Goal: Check status: Check status

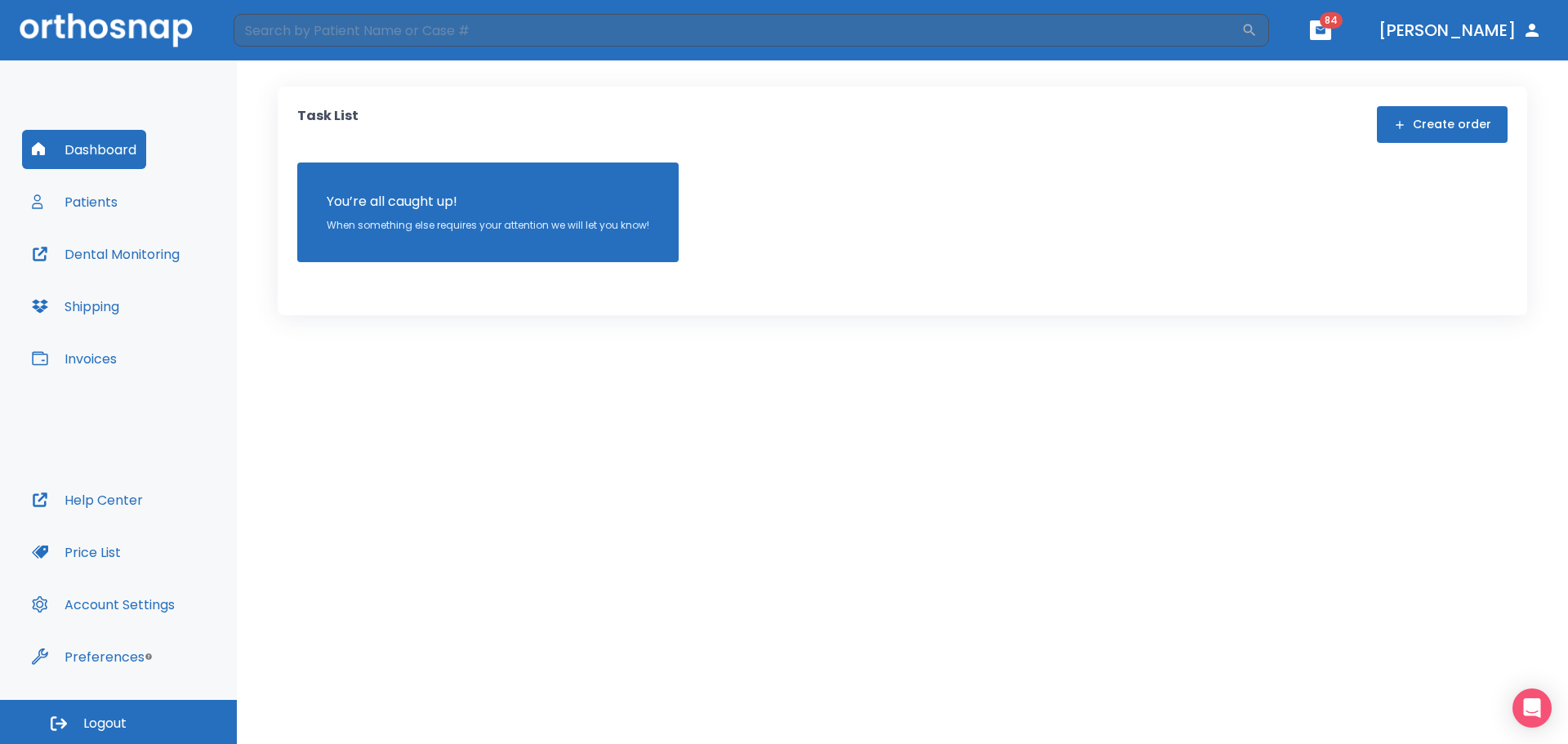
click at [115, 203] on button "Patients" at bounding box center [75, 201] width 106 height 39
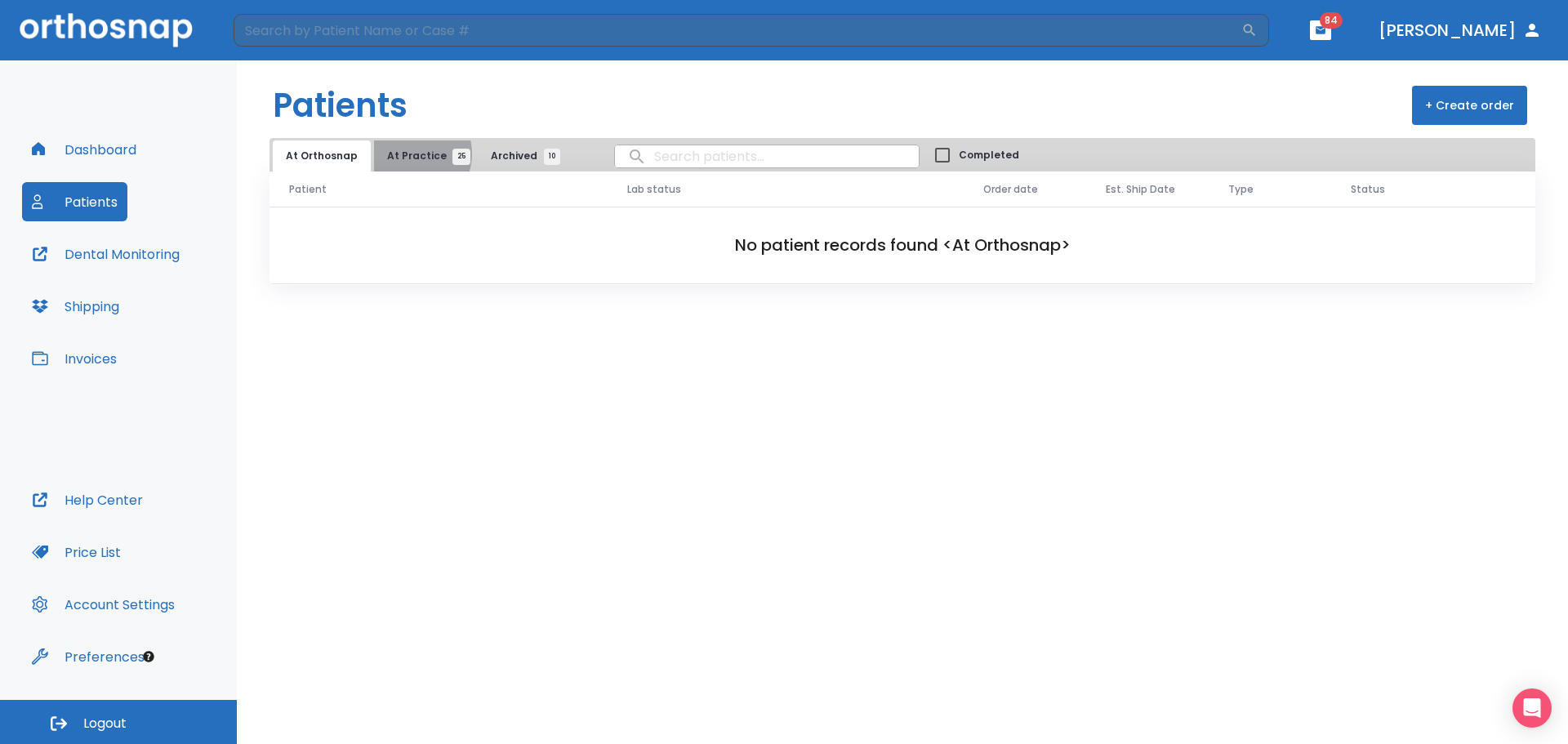
click at [403, 154] on span "At Practice 25" at bounding box center [423, 156] width 74 height 15
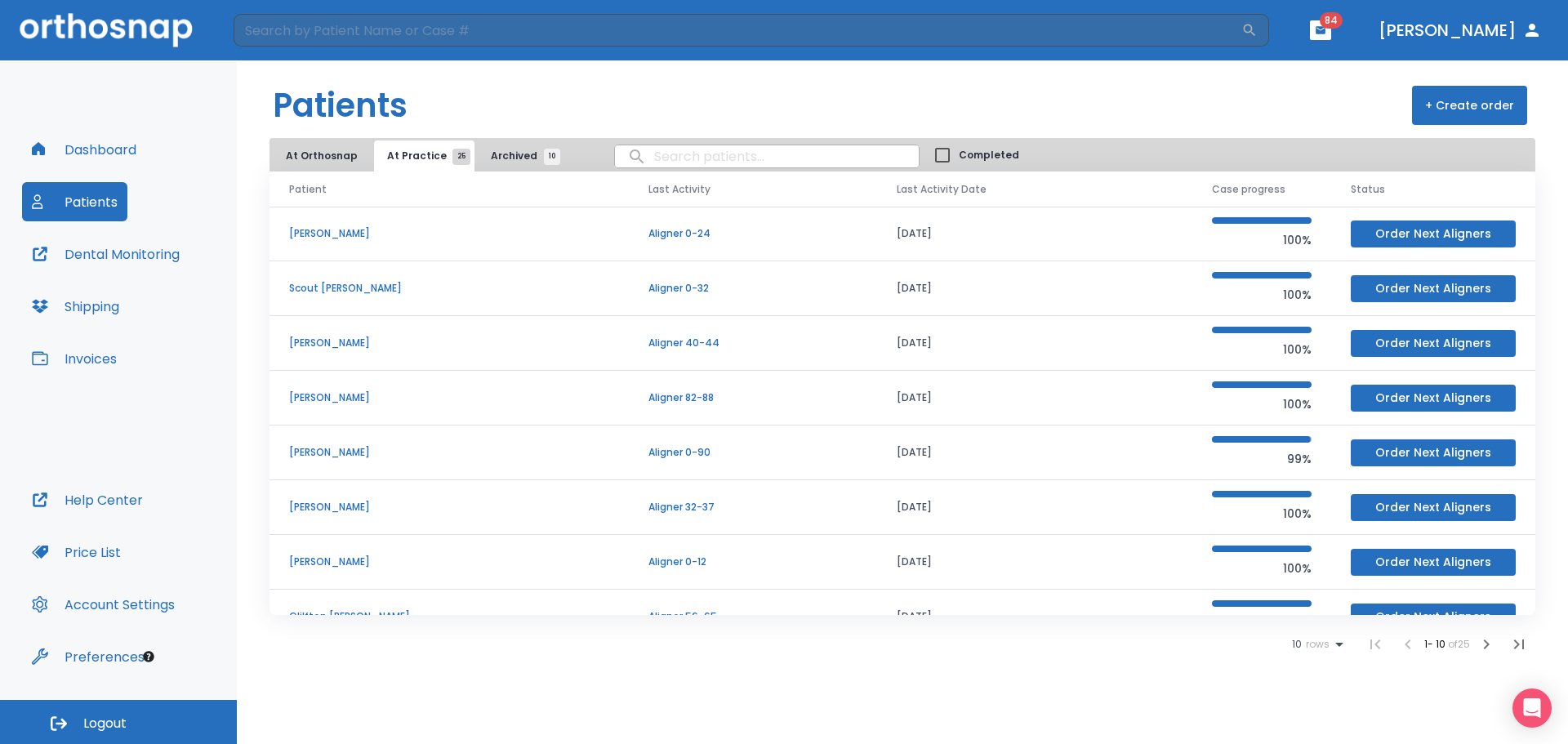
click at [1479, 642] on icon "button" at bounding box center [1486, 645] width 20 height 20
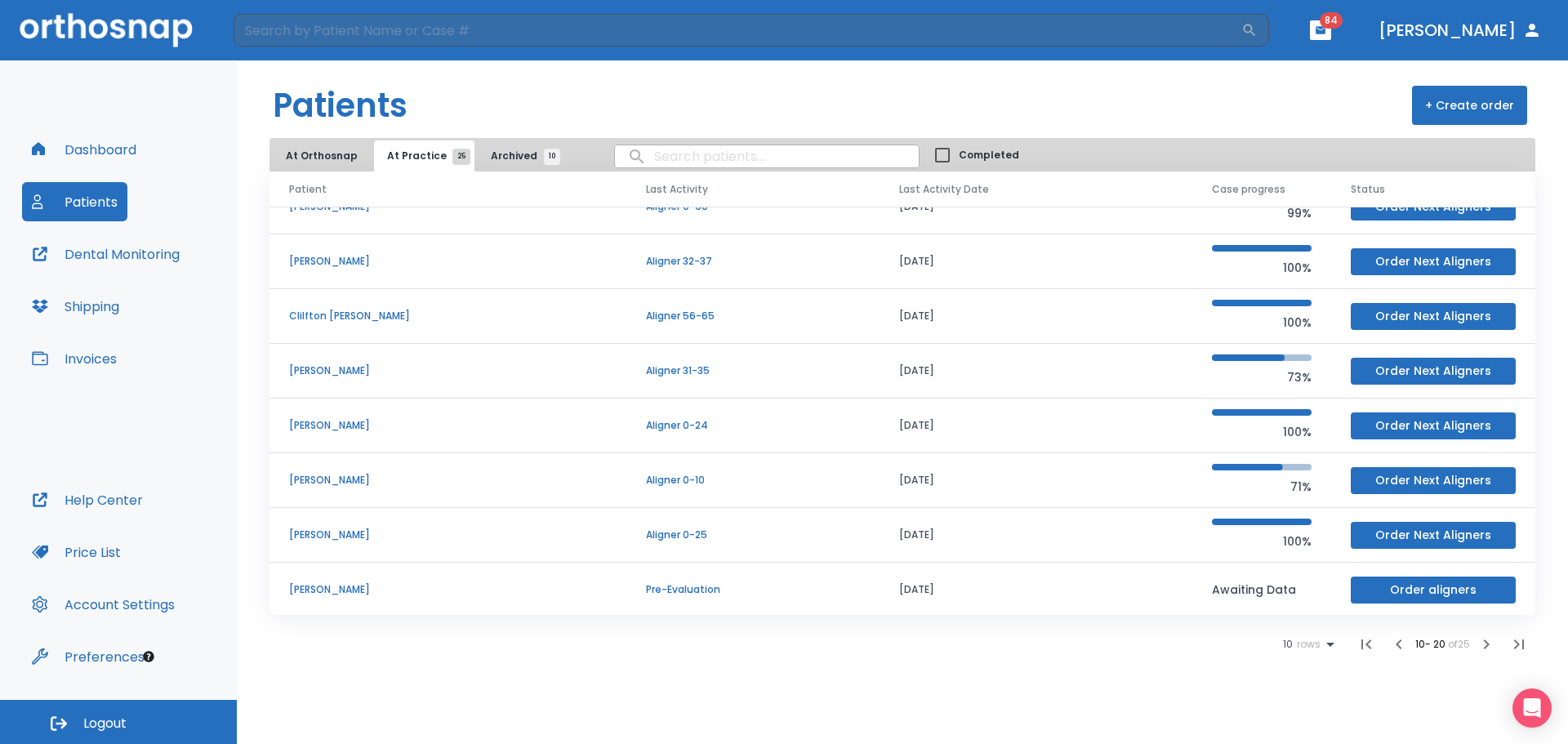
scroll to position [140, 0]
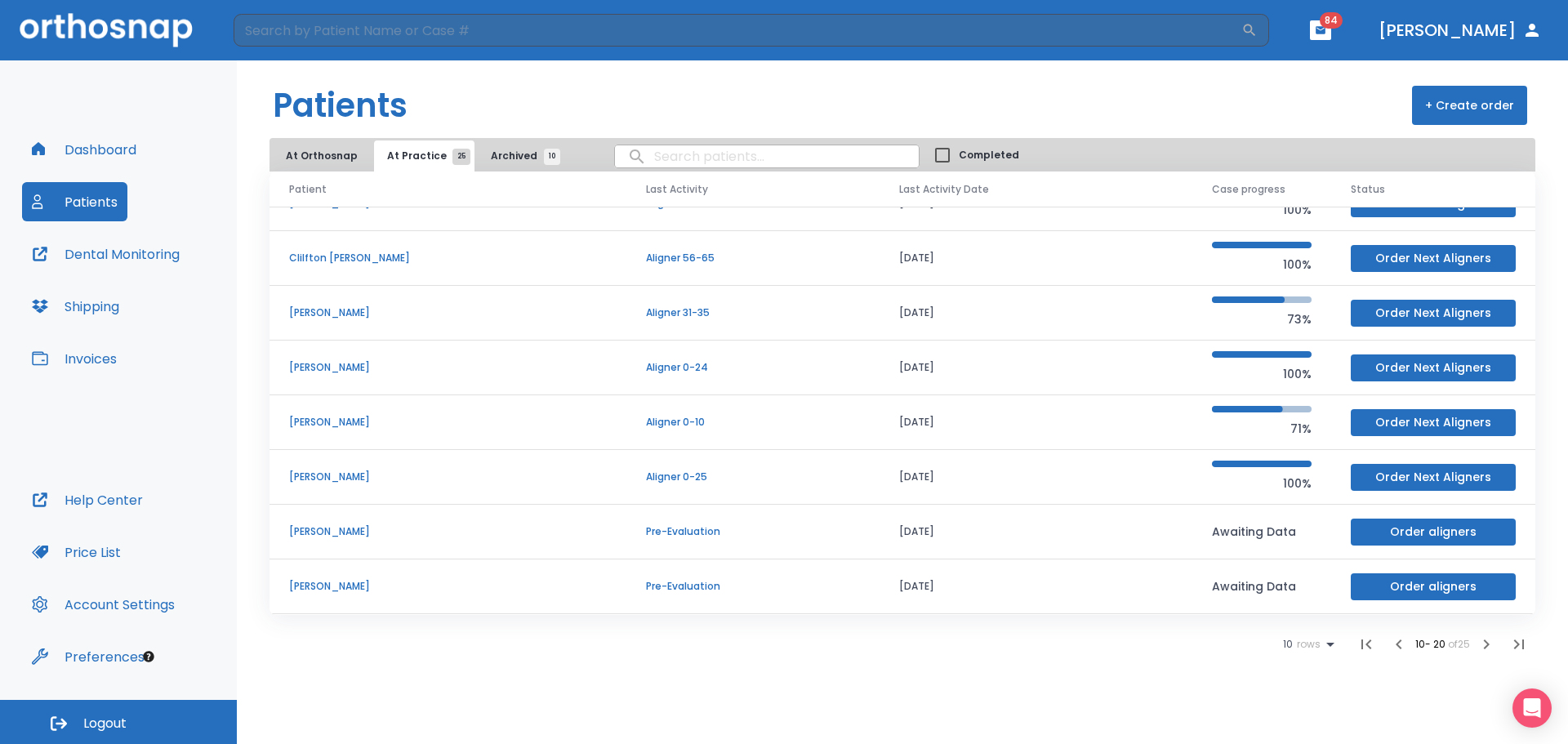
click at [1487, 648] on icon "button" at bounding box center [1486, 645] width 20 height 20
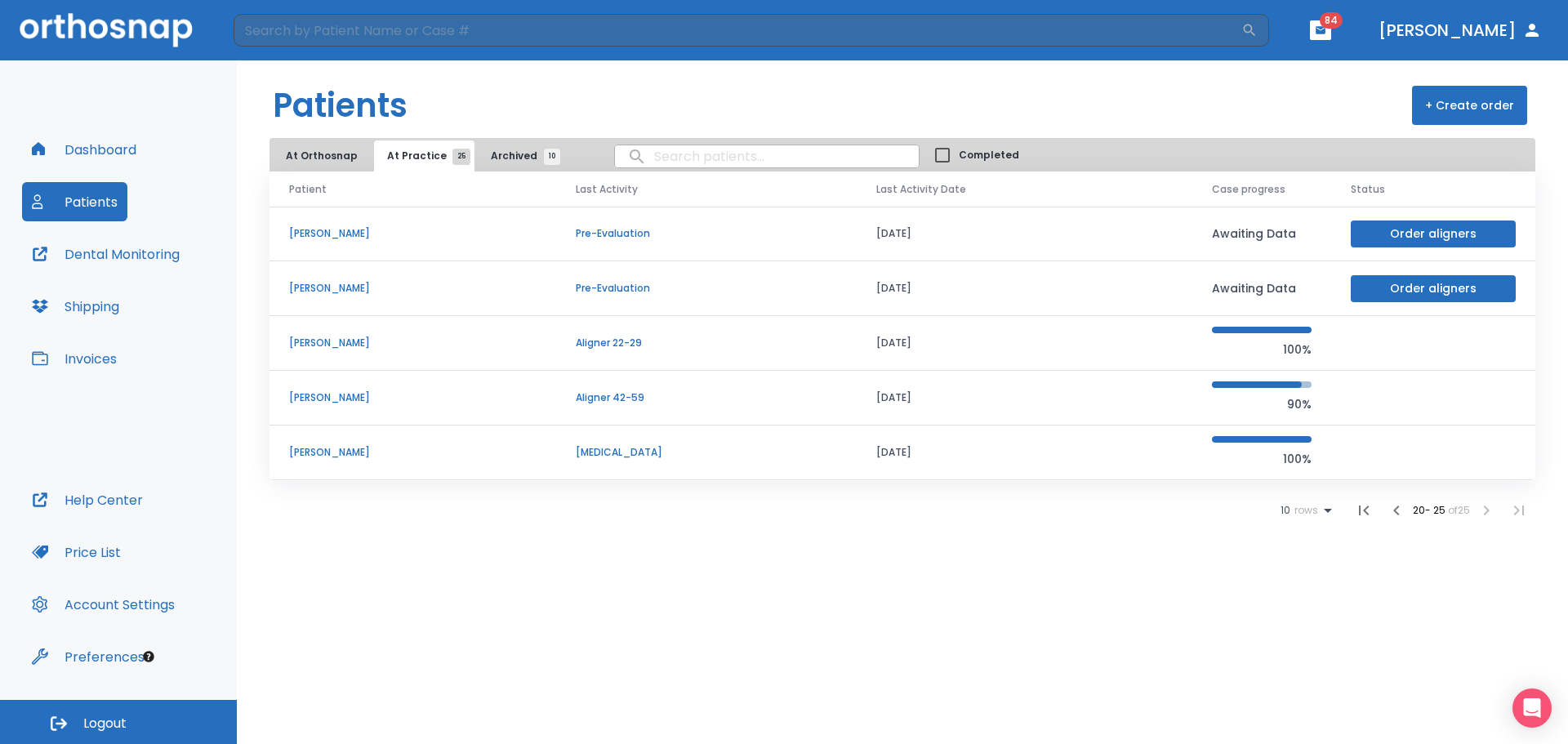
click at [321, 394] on p "[PERSON_NAME]" at bounding box center [413, 398] width 248 height 15
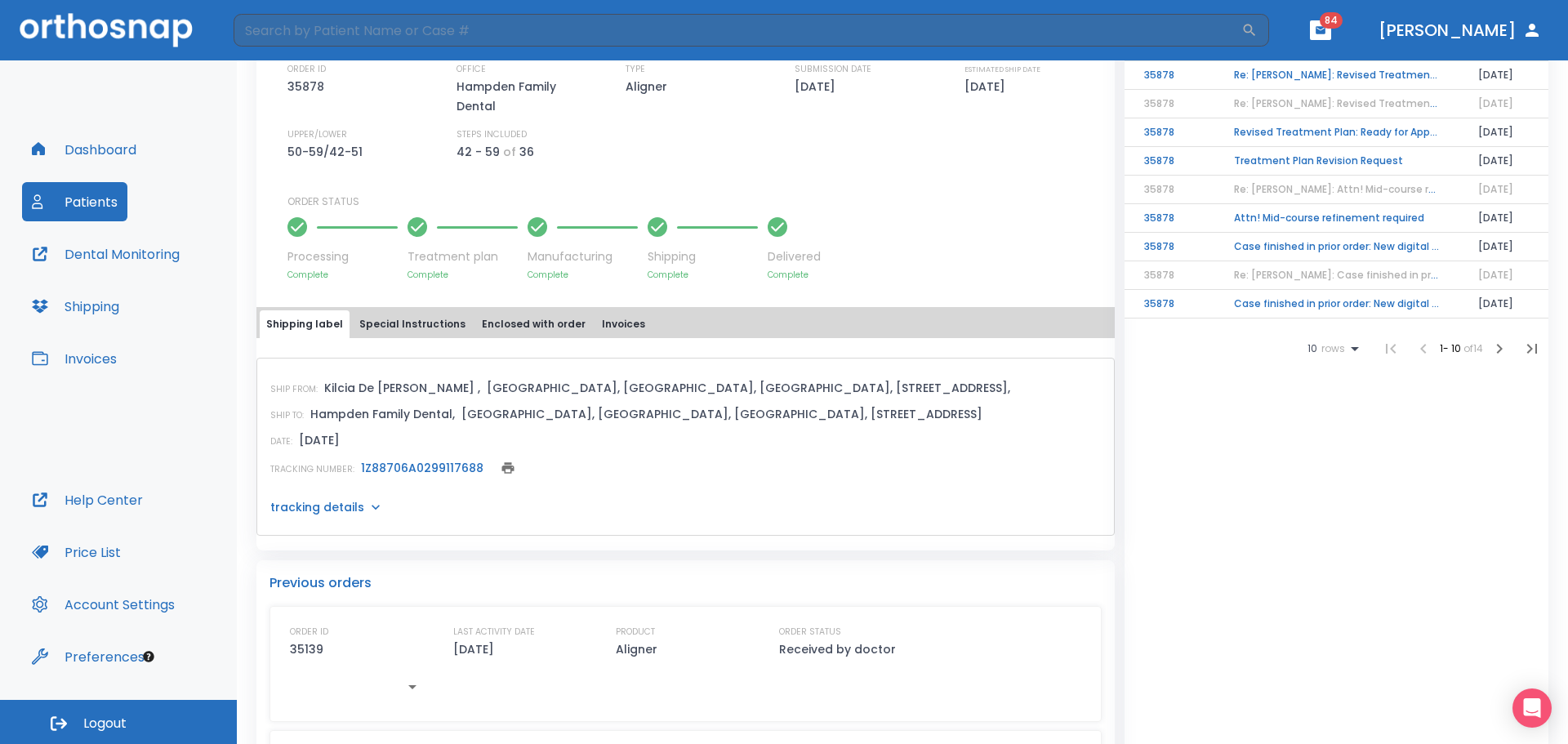
scroll to position [572, 0]
